Goal: Navigation & Orientation: Find specific page/section

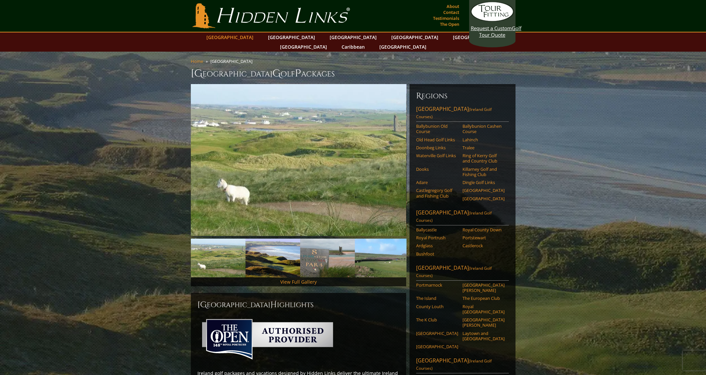
click at [246, 39] on link "[GEOGRAPHIC_DATA]" at bounding box center [230, 37] width 54 height 10
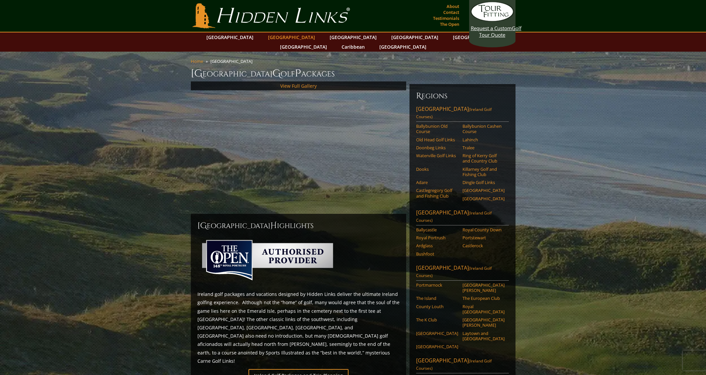
click at [277, 39] on link "[GEOGRAPHIC_DATA]" at bounding box center [292, 37] width 54 height 10
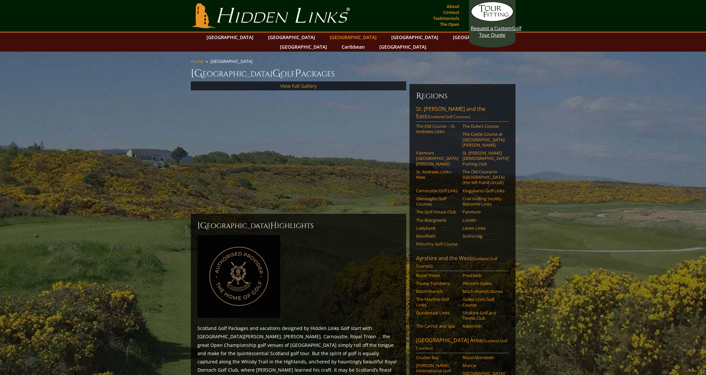
click at [326, 36] on link "[GEOGRAPHIC_DATA]" at bounding box center [353, 37] width 54 height 10
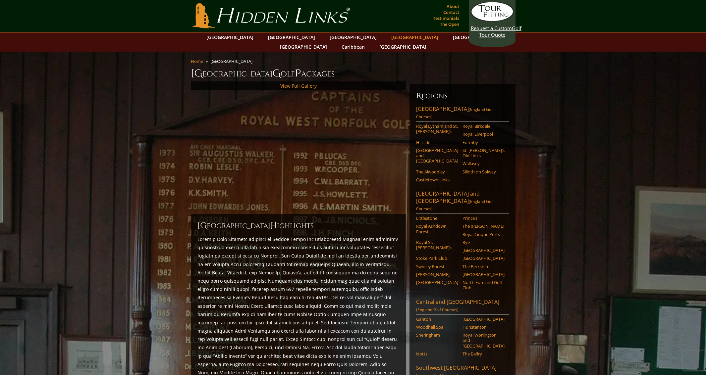
click at [388, 36] on link "[GEOGRAPHIC_DATA]" at bounding box center [415, 37] width 54 height 10
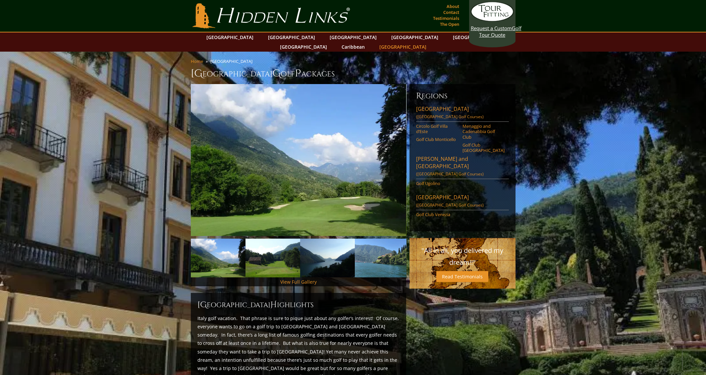
click at [429, 42] on link "[GEOGRAPHIC_DATA]" at bounding box center [403, 47] width 54 height 10
click at [450, 5] on link "About" at bounding box center [453, 6] width 16 height 9
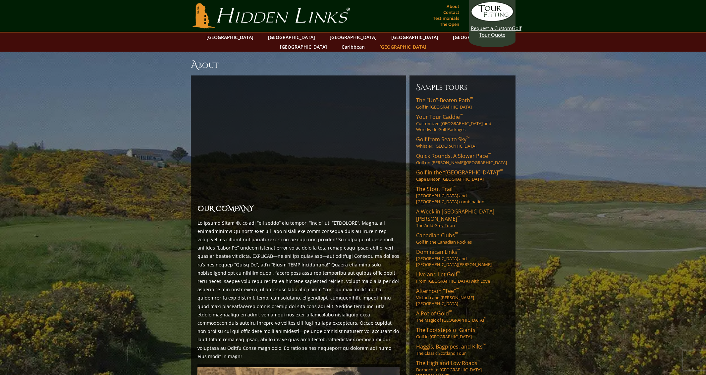
click at [429, 42] on link "[GEOGRAPHIC_DATA]" at bounding box center [403, 47] width 54 height 10
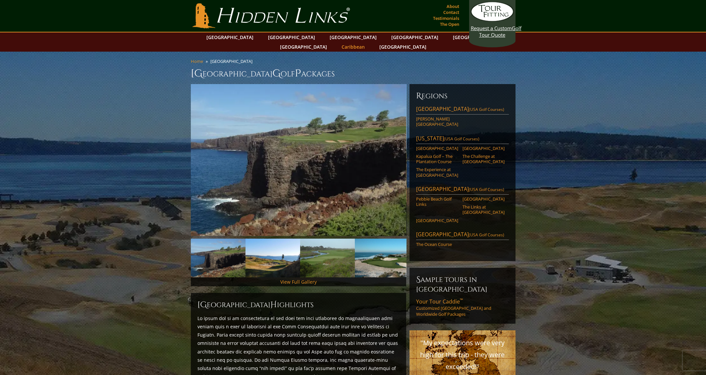
click at [368, 42] on link "Caribbean" at bounding box center [353, 47] width 30 height 10
